Goal: Communication & Community: Connect with others

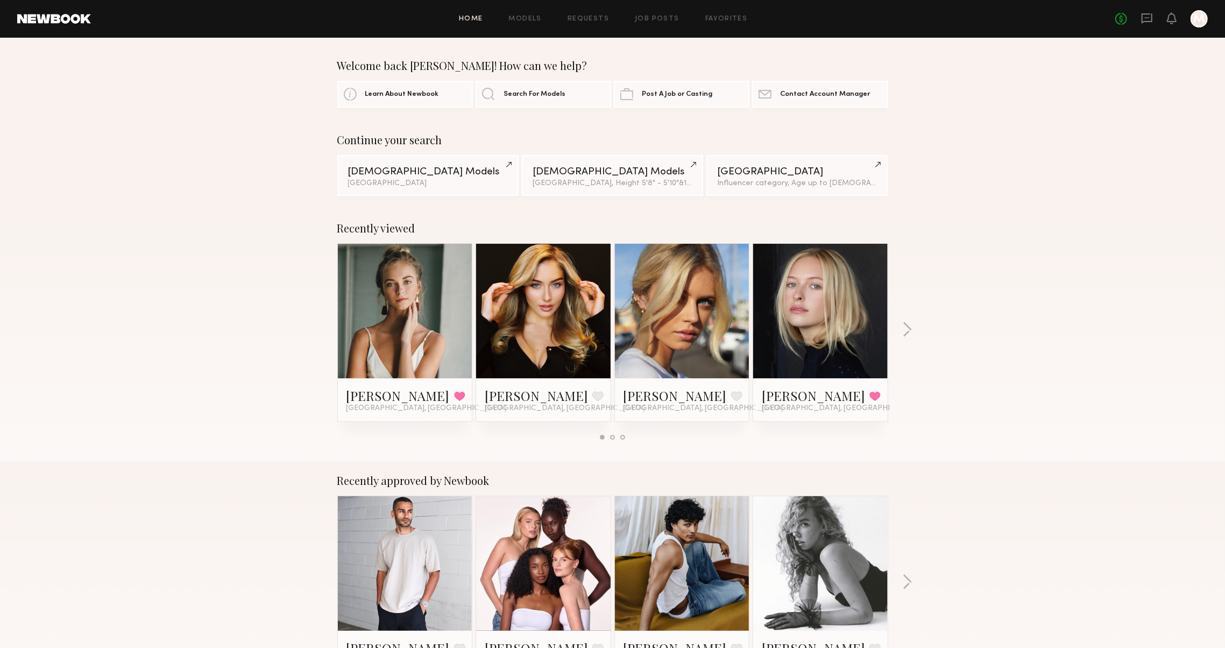
click at [1137, 6] on header "Home Models Requests Job Posts Favorites Sign Out No fees up to $5,000 M" at bounding box center [612, 19] width 1225 height 38
click at [1142, 16] on icon at bounding box center [1147, 18] width 11 height 10
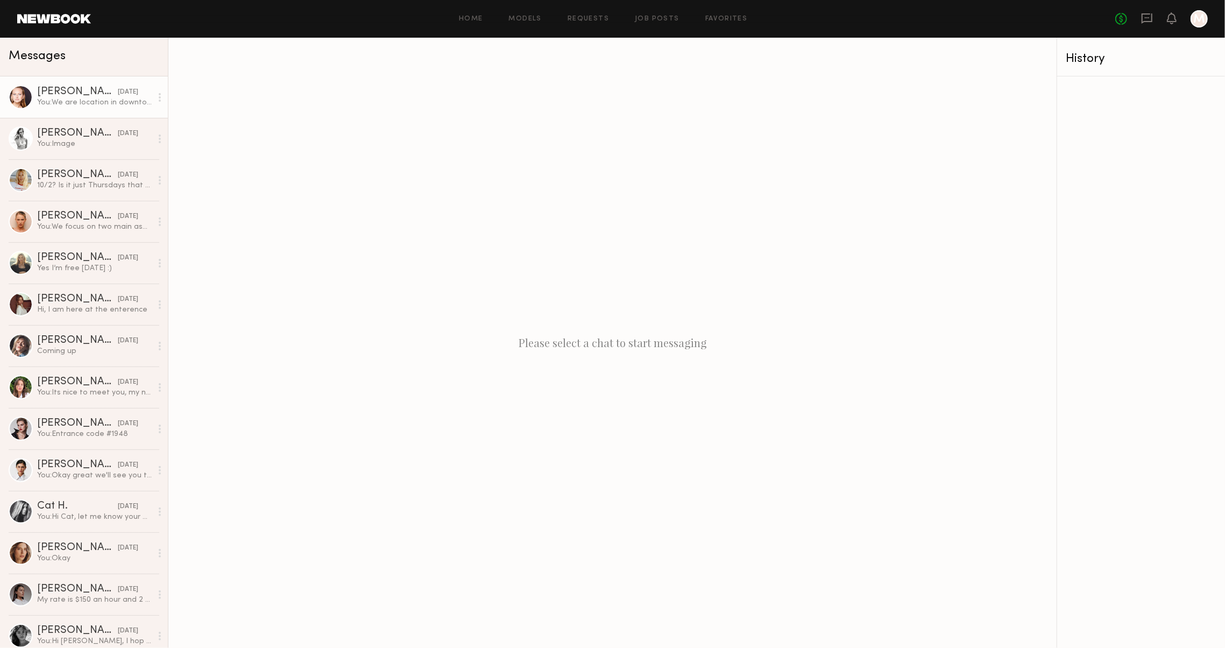
click at [100, 83] on link "[PERSON_NAME] [DATE] You: We are location in downtown near [GEOGRAPHIC_DATA]" at bounding box center [84, 96] width 168 height 41
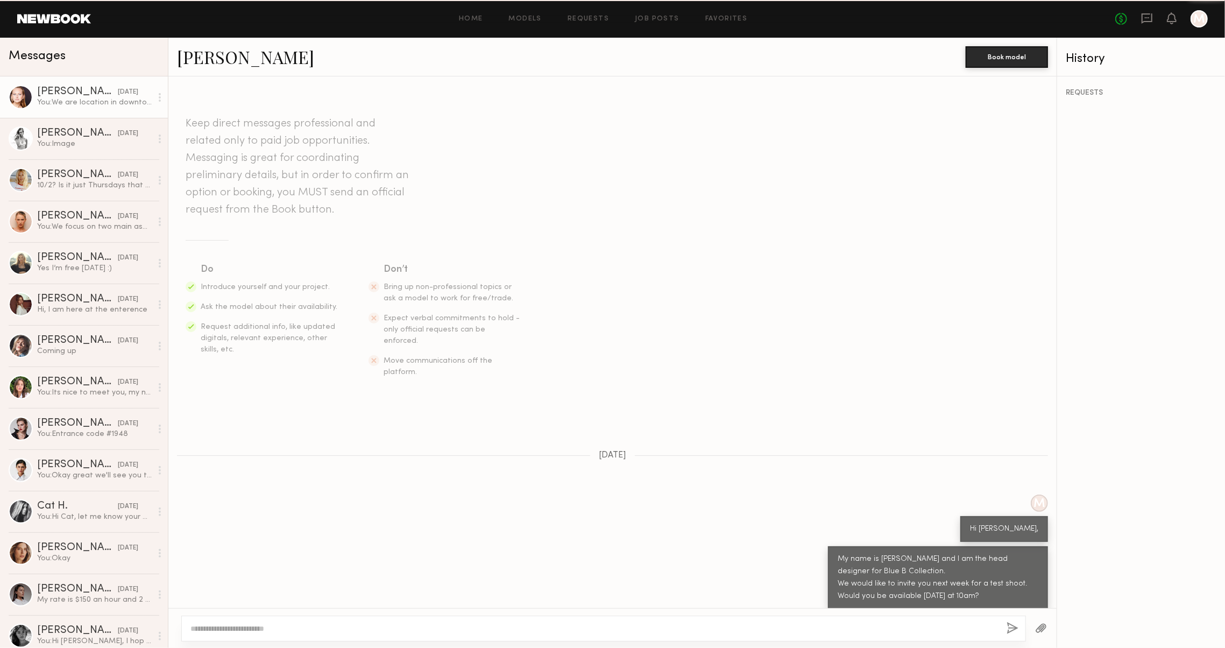
scroll to position [20, 0]
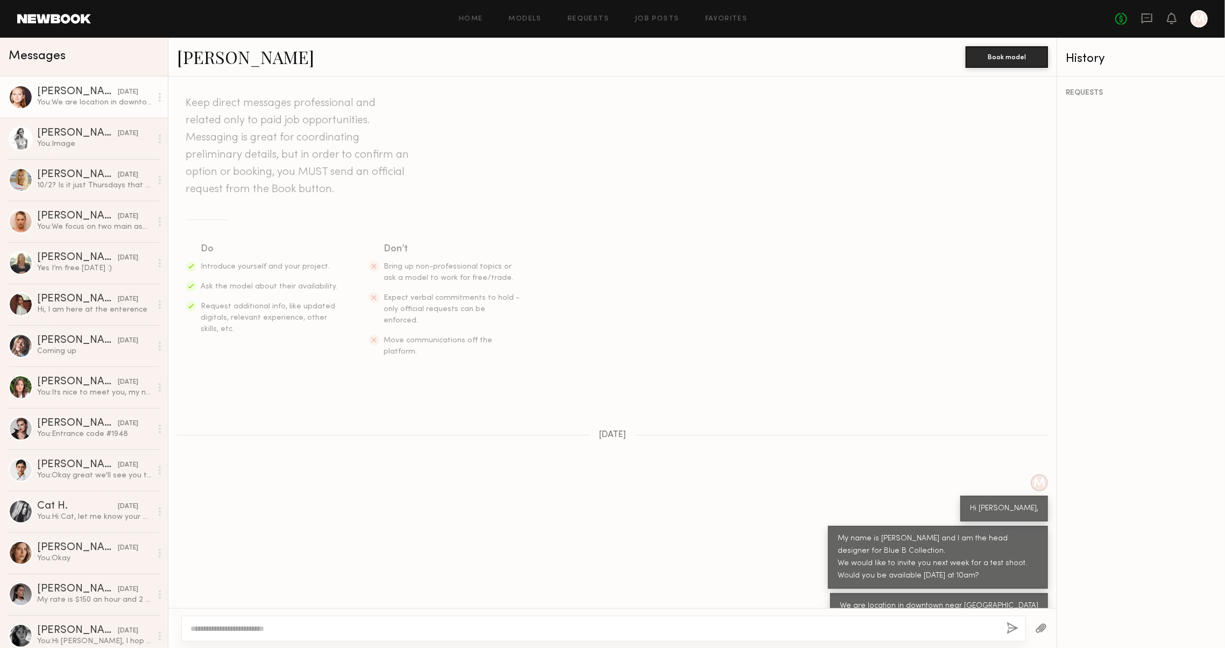
click at [1131, 14] on div "No fees up to $5,000 M" at bounding box center [1162, 18] width 93 height 17
click at [1142, 13] on icon at bounding box center [1147, 18] width 11 height 10
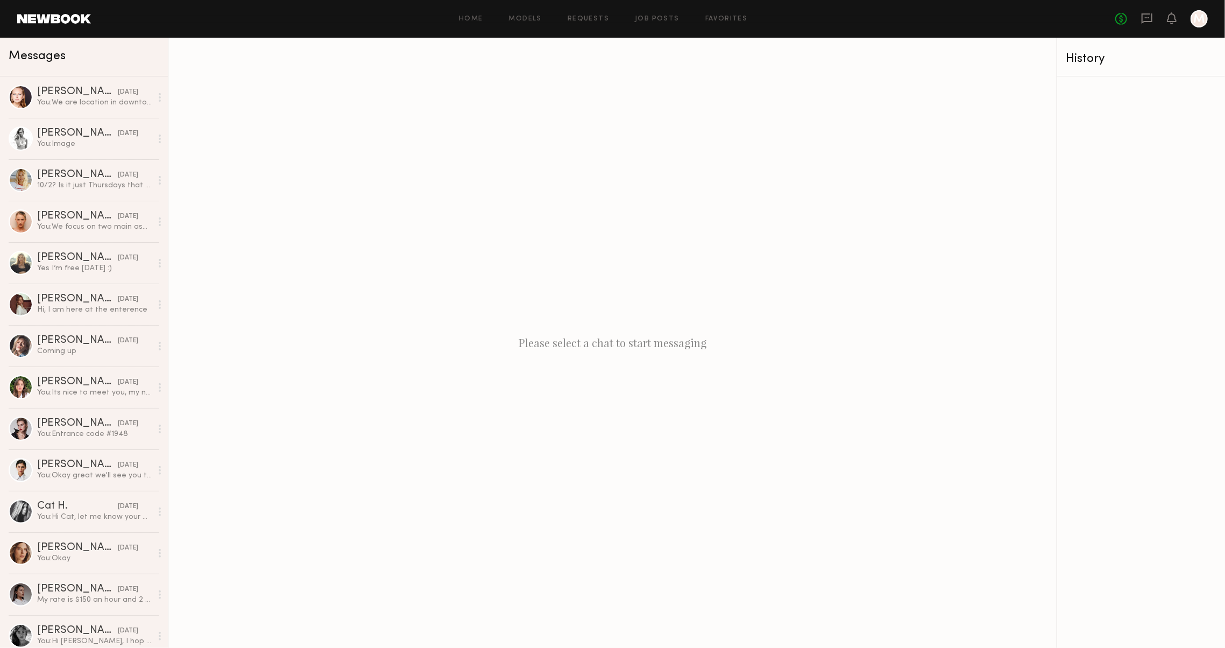
click at [56, 15] on link at bounding box center [54, 19] width 74 height 10
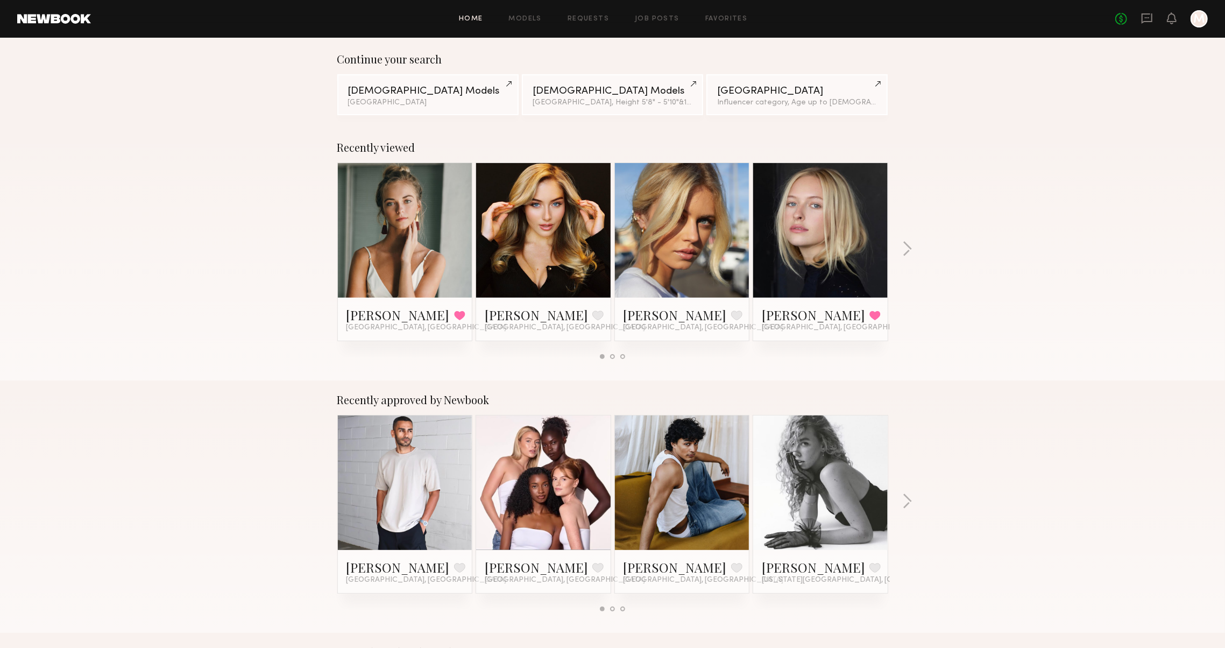
scroll to position [81, 0]
